Goal: Task Accomplishment & Management: Use online tool/utility

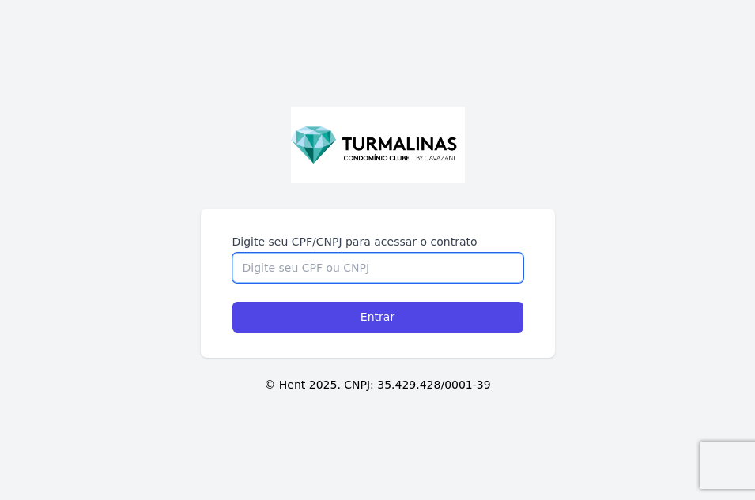
click at [277, 275] on input "Digite seu CPF/CNPJ para acessar o contrato" at bounding box center [377, 268] width 291 height 30
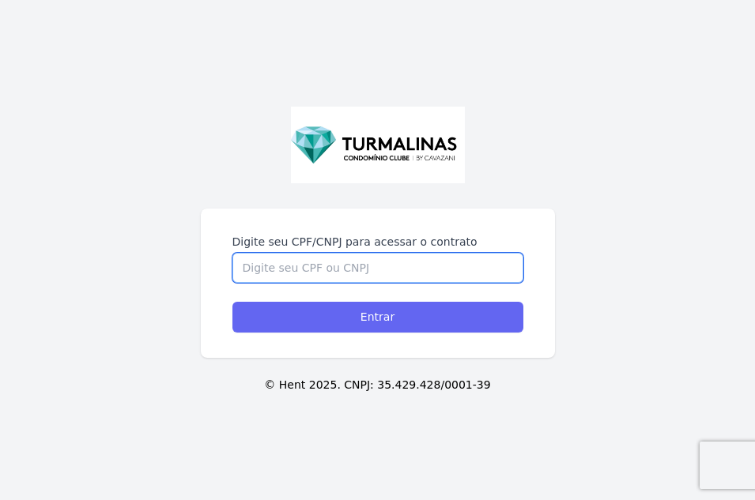
paste input "38735401850"
type input "38735401850"
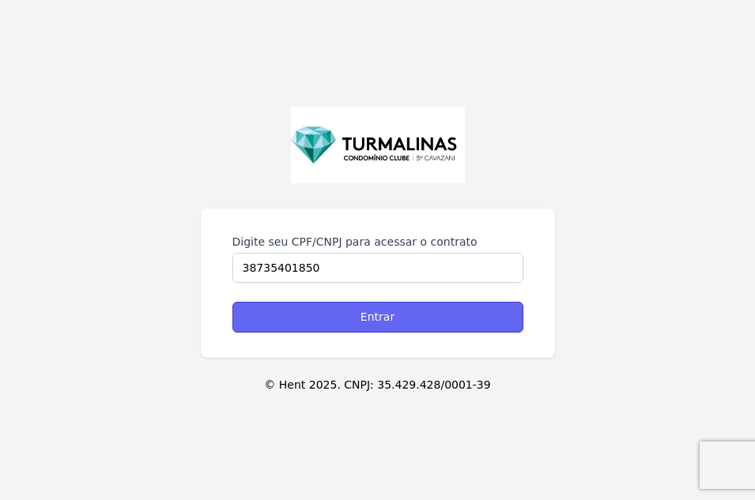
click at [427, 311] on input "Entrar" at bounding box center [377, 317] width 291 height 31
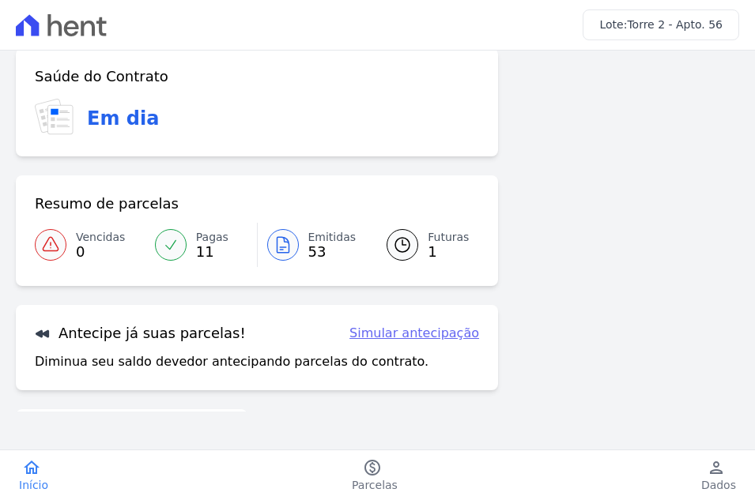
scroll to position [158, 0]
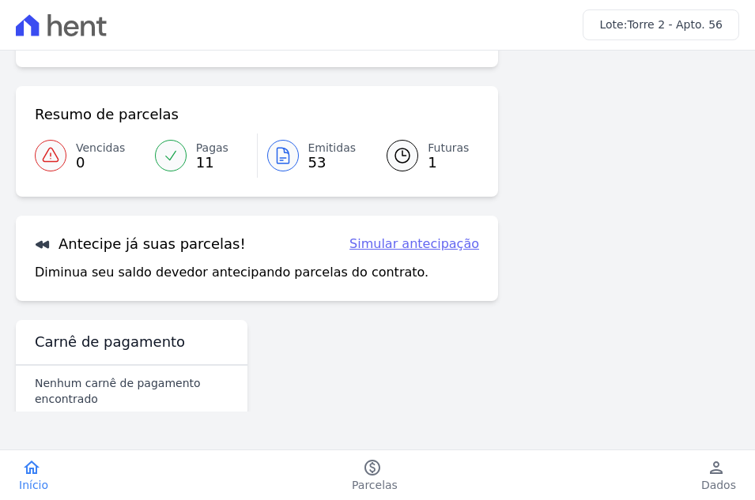
click at [421, 250] on link "Simular antecipação" at bounding box center [414, 244] width 130 height 19
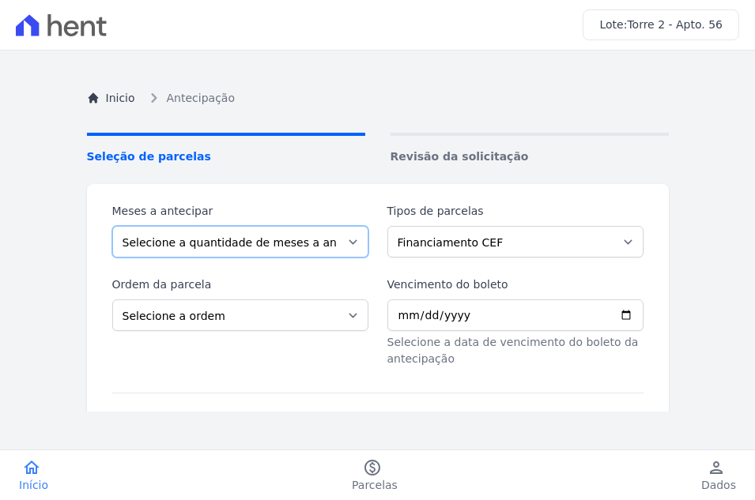
click at [285, 249] on select "Selecione a quantidade de meses a antecipar" at bounding box center [240, 242] width 256 height 32
click at [112, 226] on select "Selecione a quantidade de meses a antecipar" at bounding box center [240, 242] width 256 height 32
click at [276, 270] on div "Meses a antecipar Selecione a quantidade de meses a antecipar Tipos de parcelas…" at bounding box center [377, 285] width 531 height 164
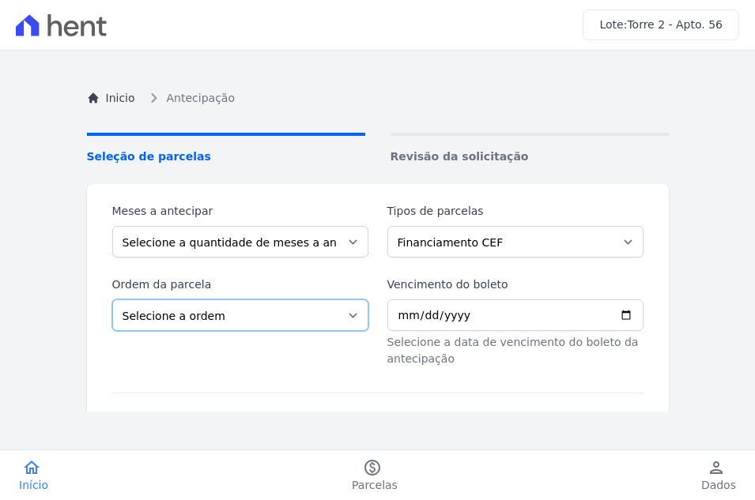
click at [232, 311] on select "Selecione a ordem Últimas parcelas Primeiras parcelas" at bounding box center [240, 316] width 256 height 32
select select "ending"
click at [112, 300] on select "Selecione a ordem Últimas parcelas Primeiras parcelas" at bounding box center [240, 316] width 256 height 32
click at [362, 247] on div "Meses a antecipar Selecione a quantidade de meses a antecipar Tipos de parcelas…" at bounding box center [377, 230] width 531 height 55
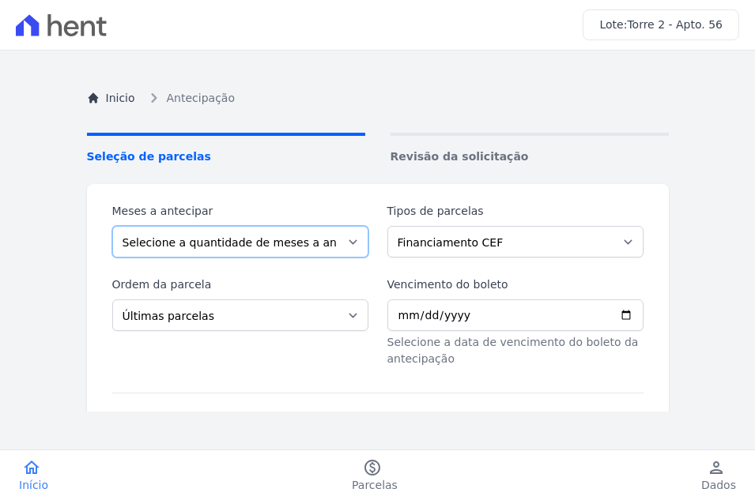
click at [348, 247] on select "Selecione a quantidade de meses a antecipar" at bounding box center [240, 242] width 256 height 32
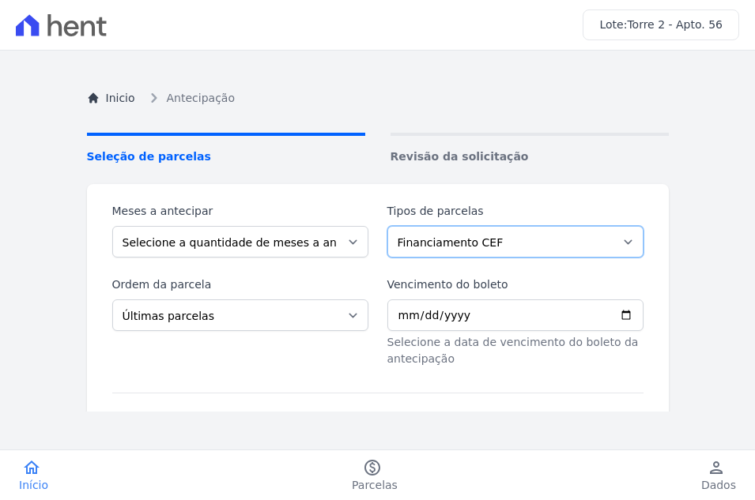
click at [440, 244] on select "Financiamento CEF" at bounding box center [515, 242] width 256 height 32
click at [387, 226] on select "Financiamento CEF" at bounding box center [515, 242] width 256 height 32
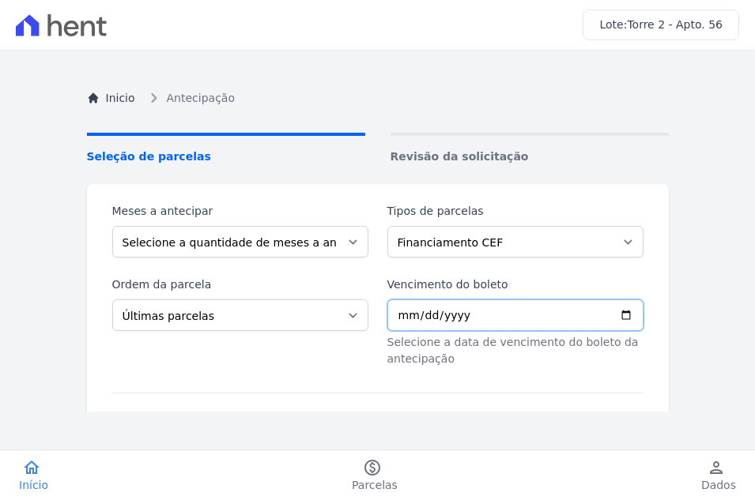
click at [427, 313] on input "Vencimento do boleto" at bounding box center [515, 316] width 256 height 32
drag, startPoint x: 490, startPoint y: 311, endPoint x: 502, endPoint y: 311, distance: 11.9
click at [492, 311] on input "Vencimento do boleto" at bounding box center [515, 316] width 256 height 32
drag, startPoint x: 496, startPoint y: 311, endPoint x: 391, endPoint y: 323, distance: 105.8
click at [391, 323] on input "Vencimento do boleto" at bounding box center [515, 316] width 256 height 32
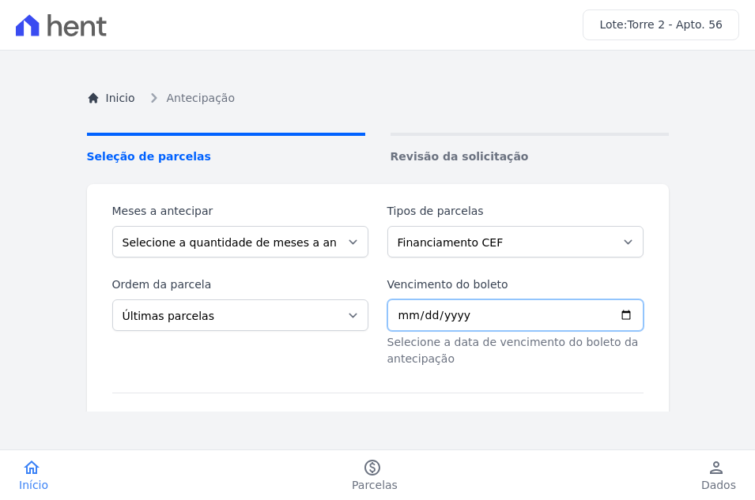
click at [391, 323] on input "Vencimento do boleto" at bounding box center [515, 316] width 256 height 32
click at [401, 316] on input "Vencimento do boleto" at bounding box center [515, 316] width 256 height 32
click at [619, 321] on input "Vencimento do boleto" at bounding box center [515, 316] width 256 height 32
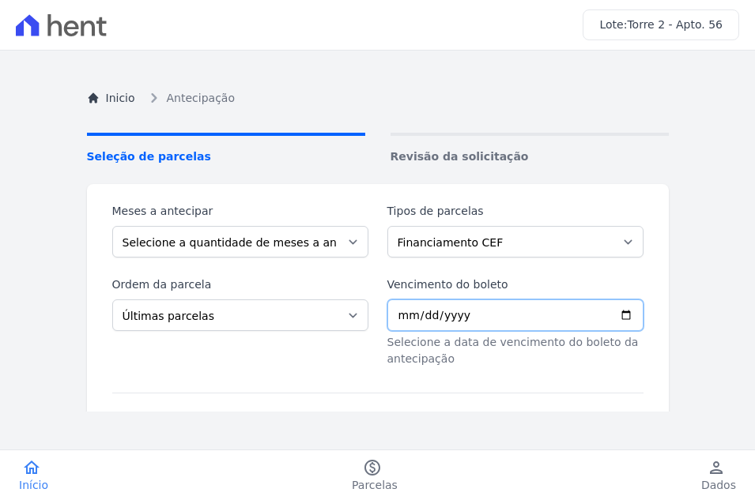
type input "[DATE]"
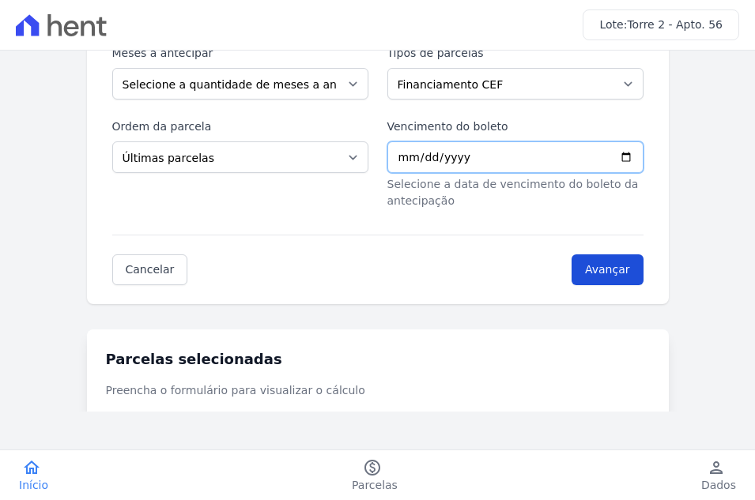
scroll to position [202, 0]
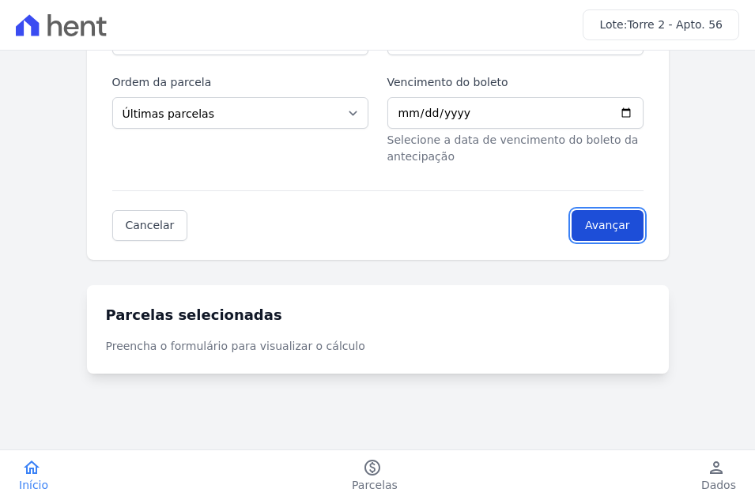
click at [597, 224] on input "Avançar" at bounding box center [608, 225] width 72 height 31
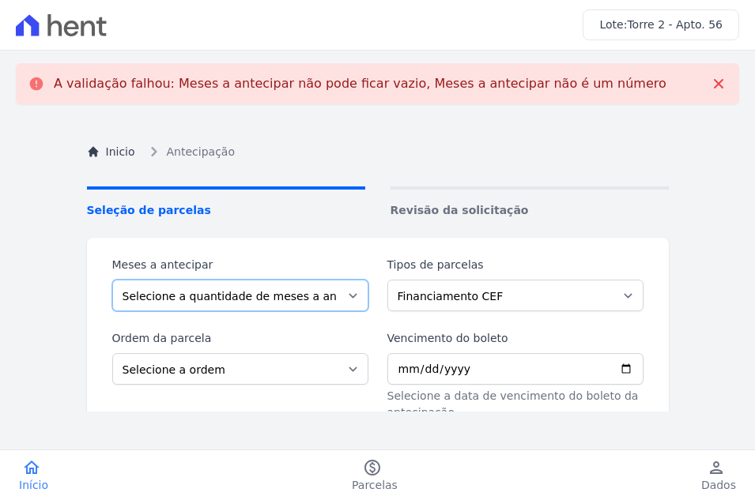
click at [277, 294] on select "Selecione a quantidade de meses a antecipar" at bounding box center [240, 296] width 256 height 32
click at [112, 280] on select "Selecione a quantidade de meses a antecipar" at bounding box center [240, 296] width 256 height 32
click at [331, 289] on select "Selecione a quantidade de meses a antecipar" at bounding box center [240, 296] width 256 height 32
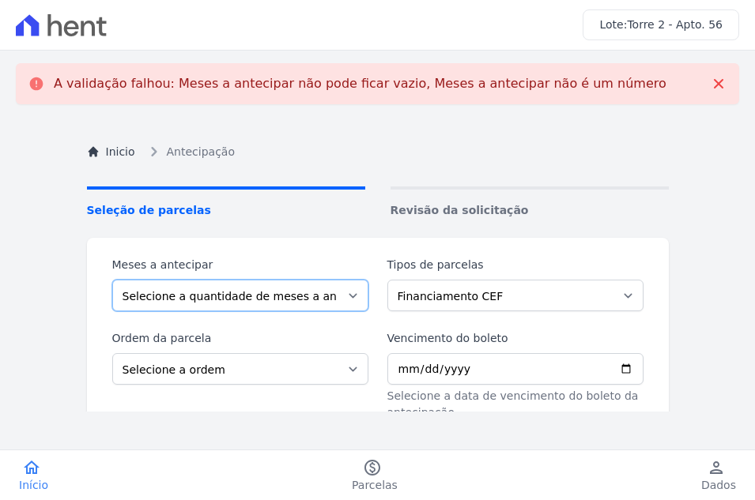
click at [337, 289] on select "Selecione a quantidade de meses a antecipar" at bounding box center [240, 296] width 256 height 32
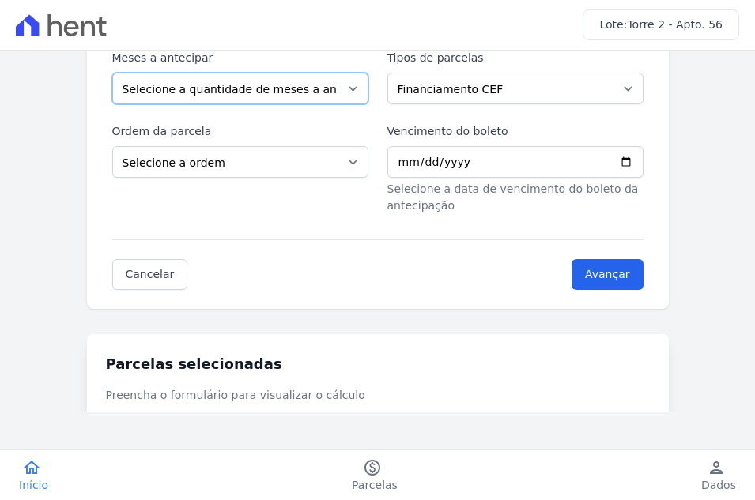
scroll to position [256, 0]
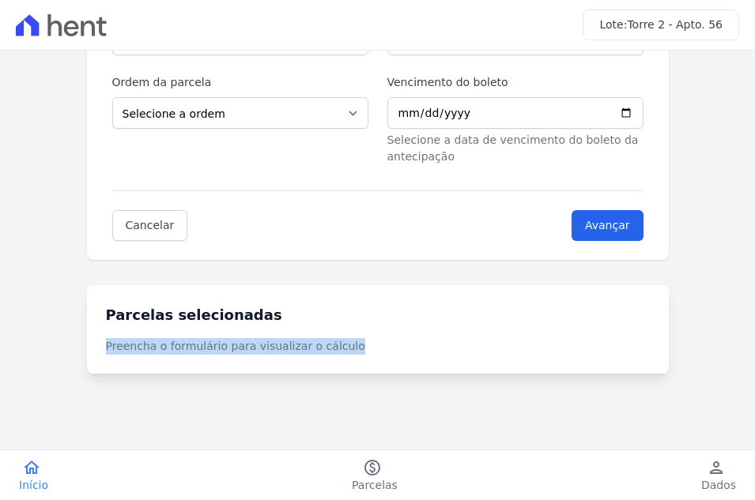
drag, startPoint x: 336, startPoint y: 342, endPoint x: 77, endPoint y: 375, distance: 260.5
click at [77, 375] on div "Inicio Antecipação Seleção de parcelas Revisão da solicitação Meses a antecipar…" at bounding box center [377, 130] width 607 height 538
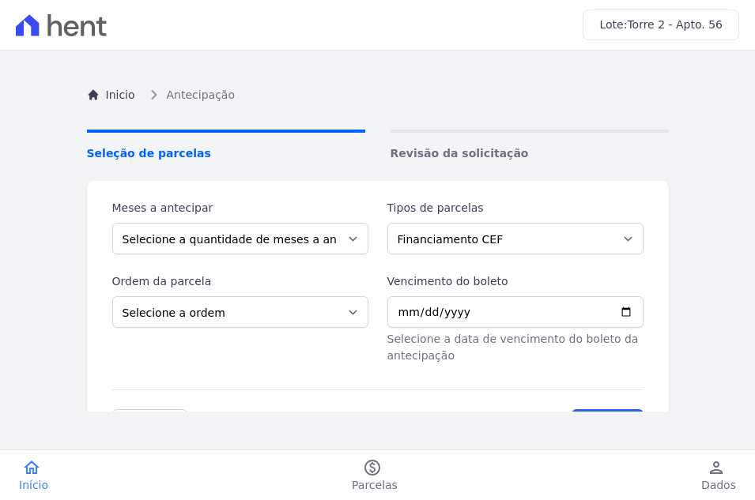
scroll to position [0, 0]
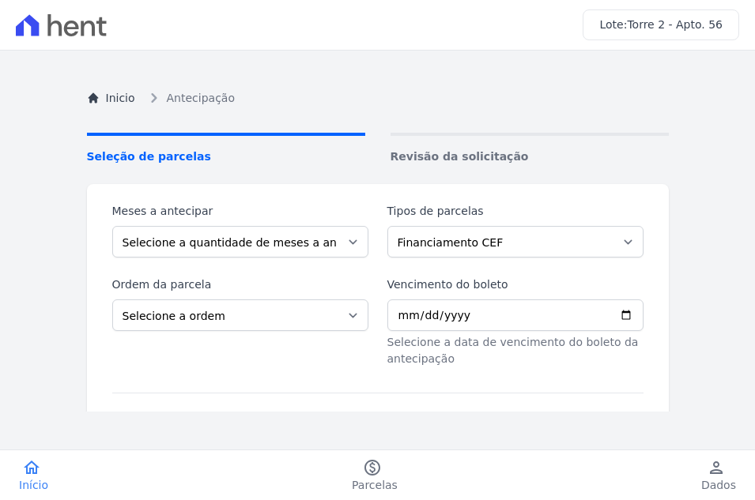
click at [217, 100] on span "Antecipação" at bounding box center [201, 98] width 68 height 17
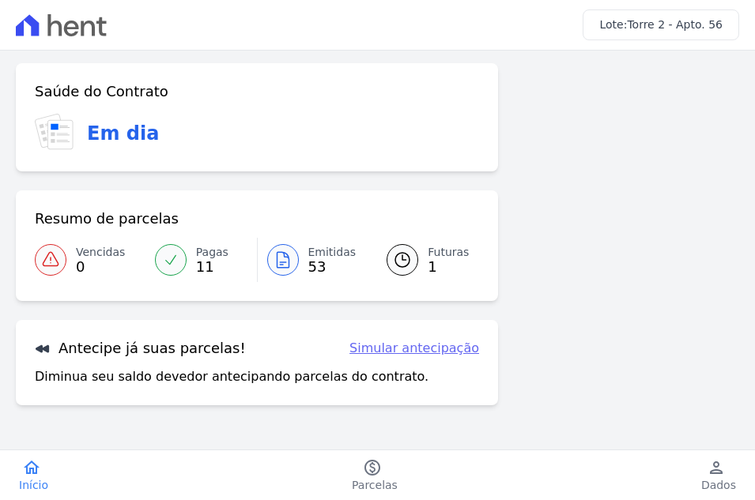
scroll to position [79, 0]
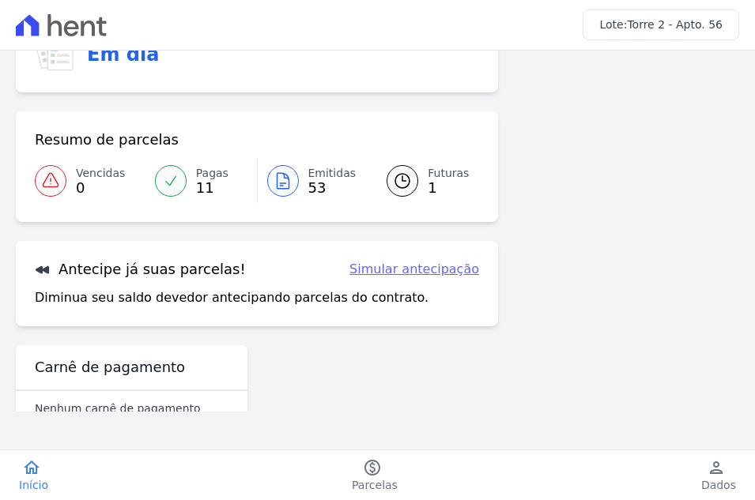
click at [293, 179] on div at bounding box center [283, 181] width 32 height 32
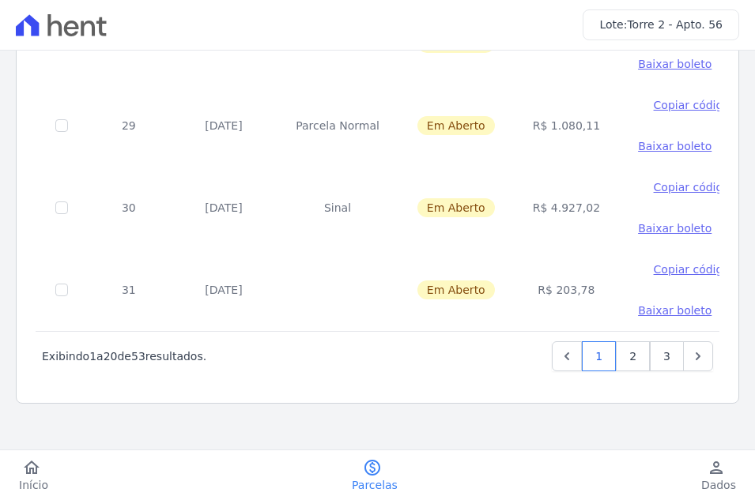
scroll to position [1527, 0]
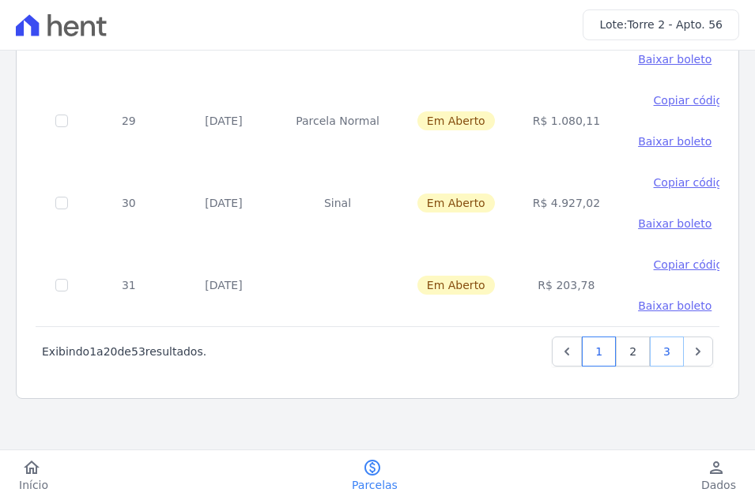
click at [650, 343] on link "3" at bounding box center [667, 352] width 34 height 30
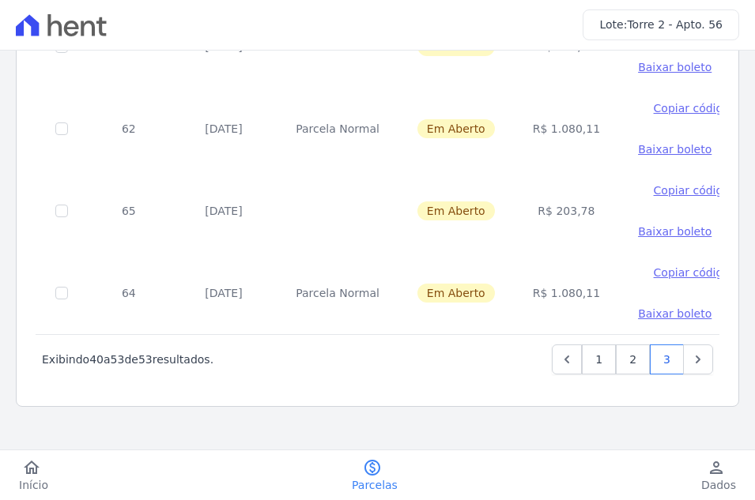
scroll to position [952, 0]
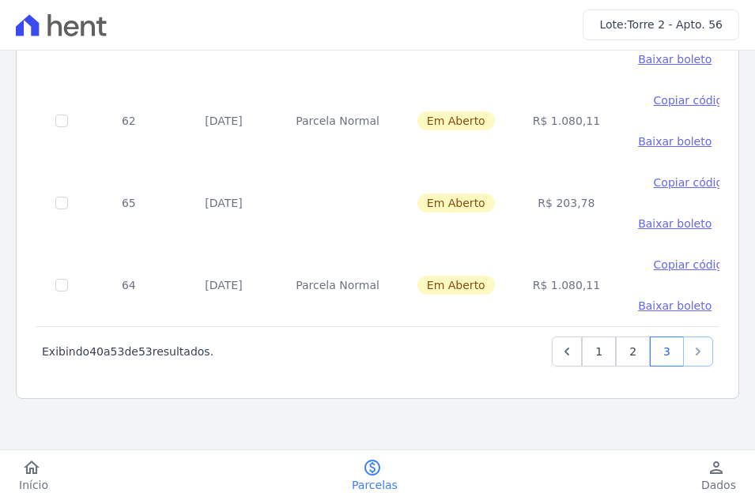
click at [696, 353] on icon "Next" at bounding box center [698, 352] width 5 height 8
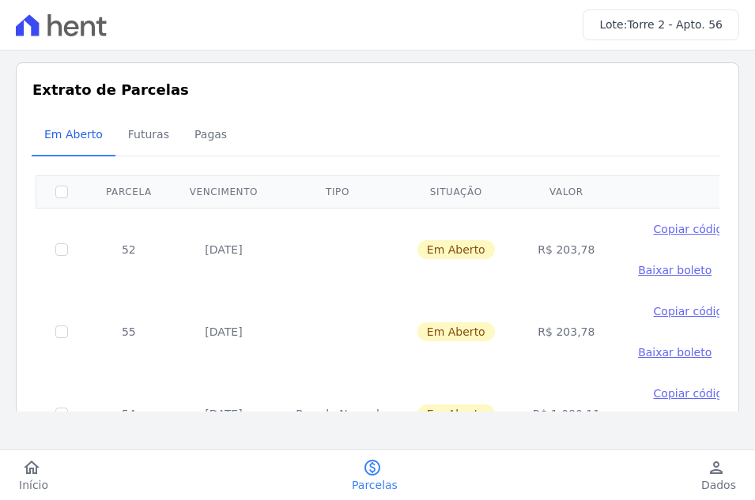
scroll to position [0, 0]
